Goal: Task Accomplishment & Management: Complete application form

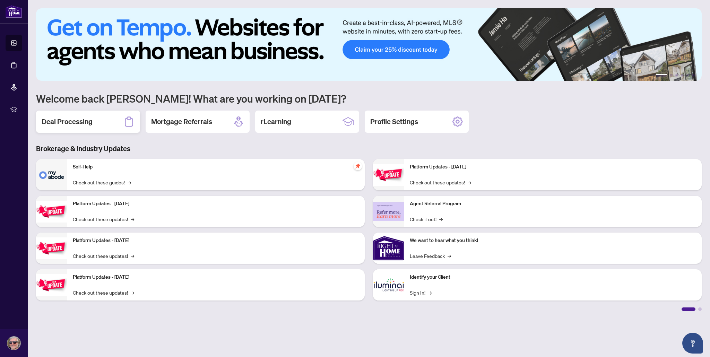
click at [94, 123] on div "Deal Processing" at bounding box center [88, 122] width 104 height 22
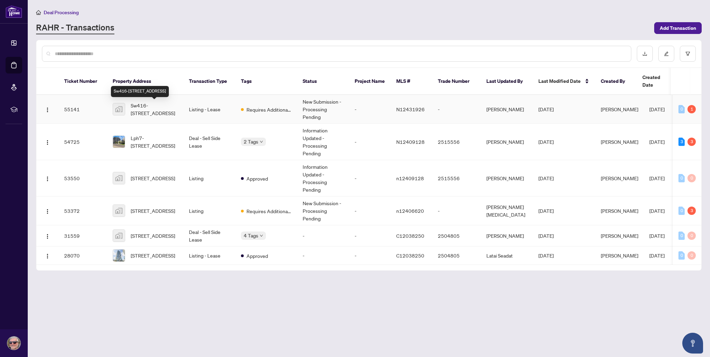
click at [156, 107] on span "Sw416-[STREET_ADDRESS]" at bounding box center [154, 109] width 47 height 15
click at [691, 109] on div "1" at bounding box center [691, 109] width 8 height 8
click at [349, 107] on td "-" at bounding box center [370, 109] width 42 height 29
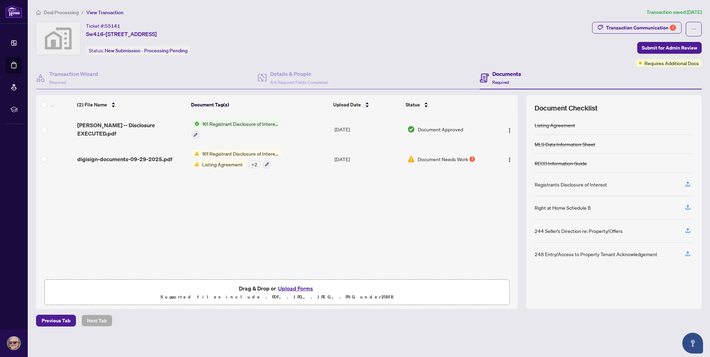
click at [236, 157] on div "161 Registrant Disclosure of Interest - Disposition ofProperty Listing Agreemen…" at bounding box center [237, 159] width 90 height 19
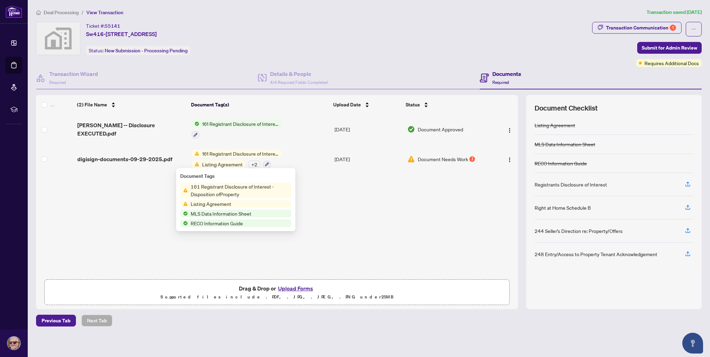
click at [353, 208] on div "(2) File Name Document Tag(s) Upload Date Status [PERSON_NAME] -- Disclosure EX…" at bounding box center [277, 195] width 482 height 162
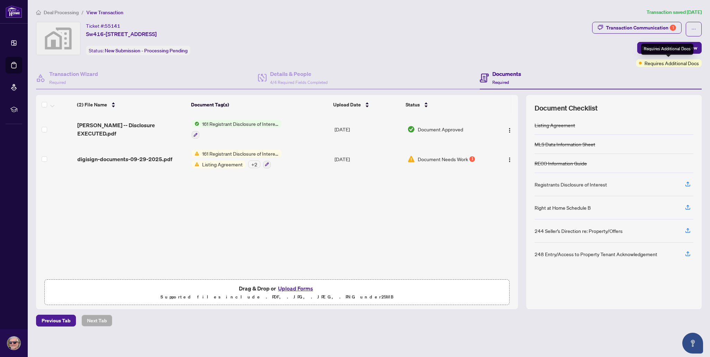
click at [665, 63] on span "Requires Additional Docs" at bounding box center [671, 63] width 54 height 8
click at [503, 80] on span "Required" at bounding box center [500, 82] width 17 height 5
click at [501, 75] on h4 "Documents" at bounding box center [506, 74] width 29 height 8
click at [290, 287] on button "Upload Forms" at bounding box center [295, 288] width 39 height 9
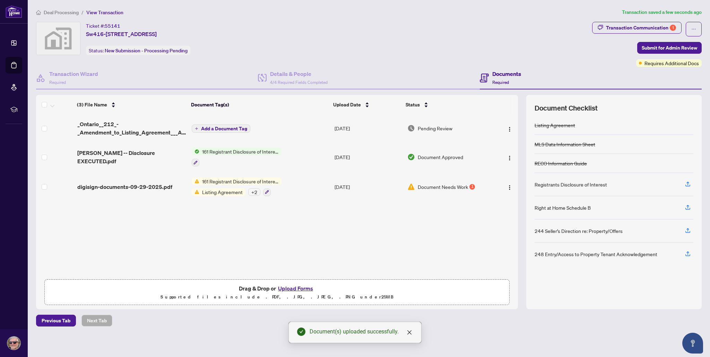
click at [294, 287] on button "Upload Forms" at bounding box center [295, 288] width 39 height 9
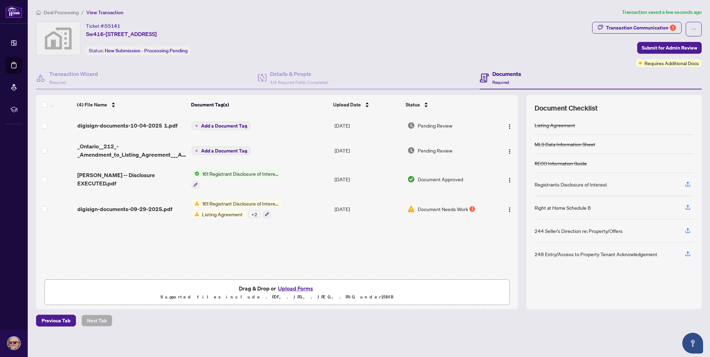
click at [230, 174] on span "161 Registrant Disclosure of Interest - Disposition ofProperty" at bounding box center [240, 174] width 82 height 8
click at [317, 251] on div "(4) File Name Document Tag(s) Upload Date Status digisign-documents-10-04-2025 …" at bounding box center [277, 195] width 482 height 162
click at [507, 177] on img "button" at bounding box center [510, 180] width 6 height 6
click at [507, 250] on span "Archive" at bounding box center [540, 248] width 66 height 8
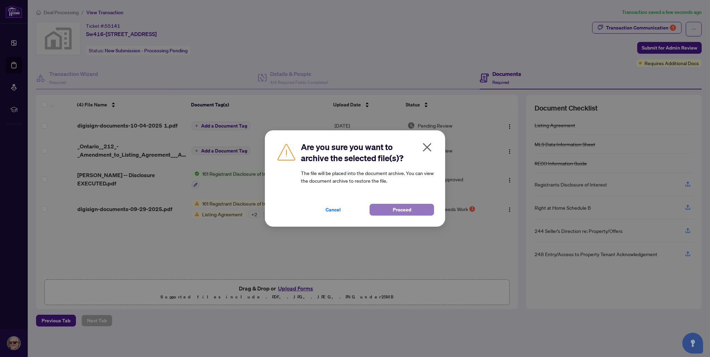
click at [406, 208] on span "Proceed" at bounding box center [402, 209] width 18 height 11
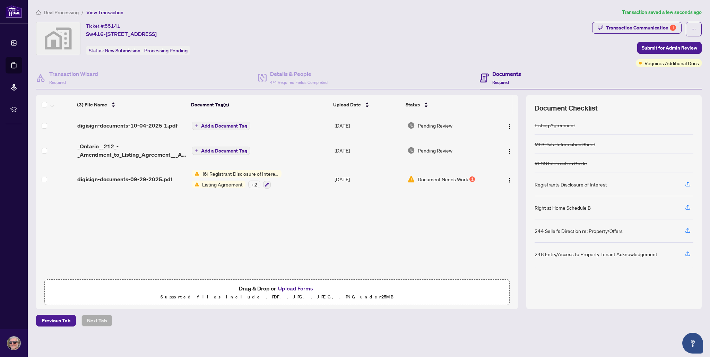
click at [293, 289] on button "Upload Forms" at bounding box center [295, 288] width 39 height 9
click at [294, 288] on button "Upload Forms" at bounding box center [295, 288] width 39 height 9
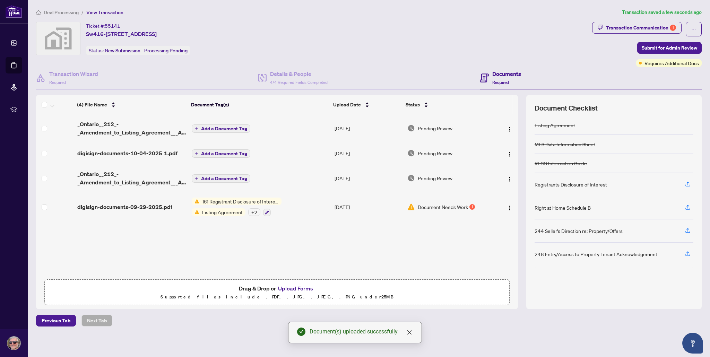
click at [290, 286] on button "Upload Forms" at bounding box center [295, 288] width 39 height 9
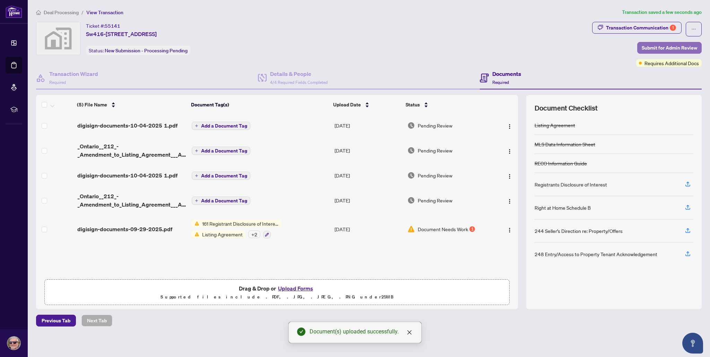
click at [679, 45] on span "Submit for Admin Review" at bounding box center [669, 47] width 55 height 11
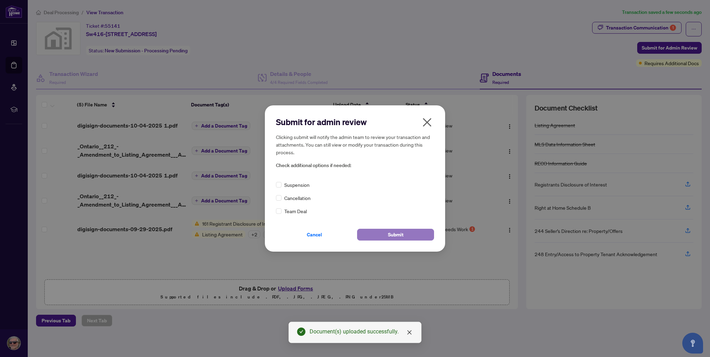
click at [407, 234] on button "Submit" at bounding box center [395, 235] width 77 height 12
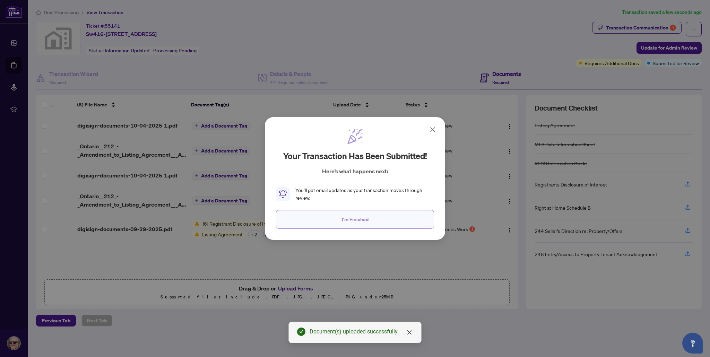
click at [354, 218] on span "I'm Finished" at bounding box center [355, 219] width 27 height 11
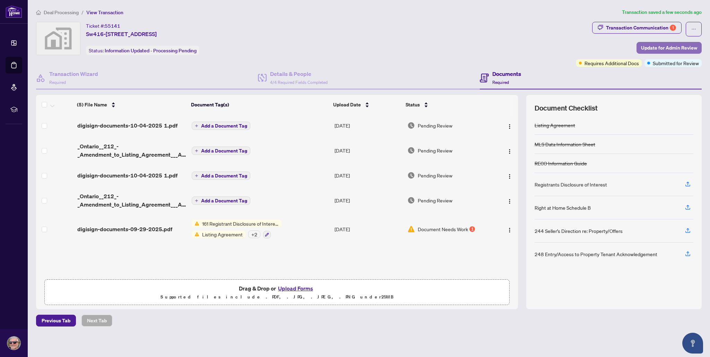
click at [671, 47] on span "Update for Admin Review" at bounding box center [669, 47] width 56 height 11
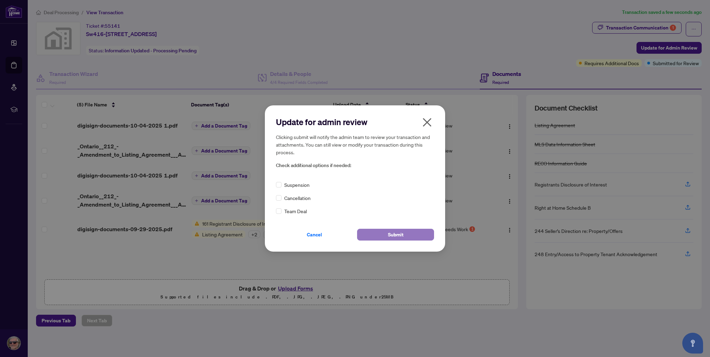
click at [410, 236] on button "Submit" at bounding box center [395, 235] width 77 height 12
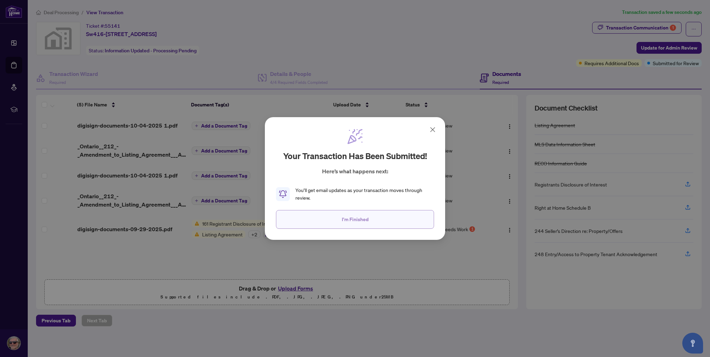
click at [347, 223] on span "I'm Finished" at bounding box center [355, 219] width 27 height 11
